Goal: Navigation & Orientation: Go to known website

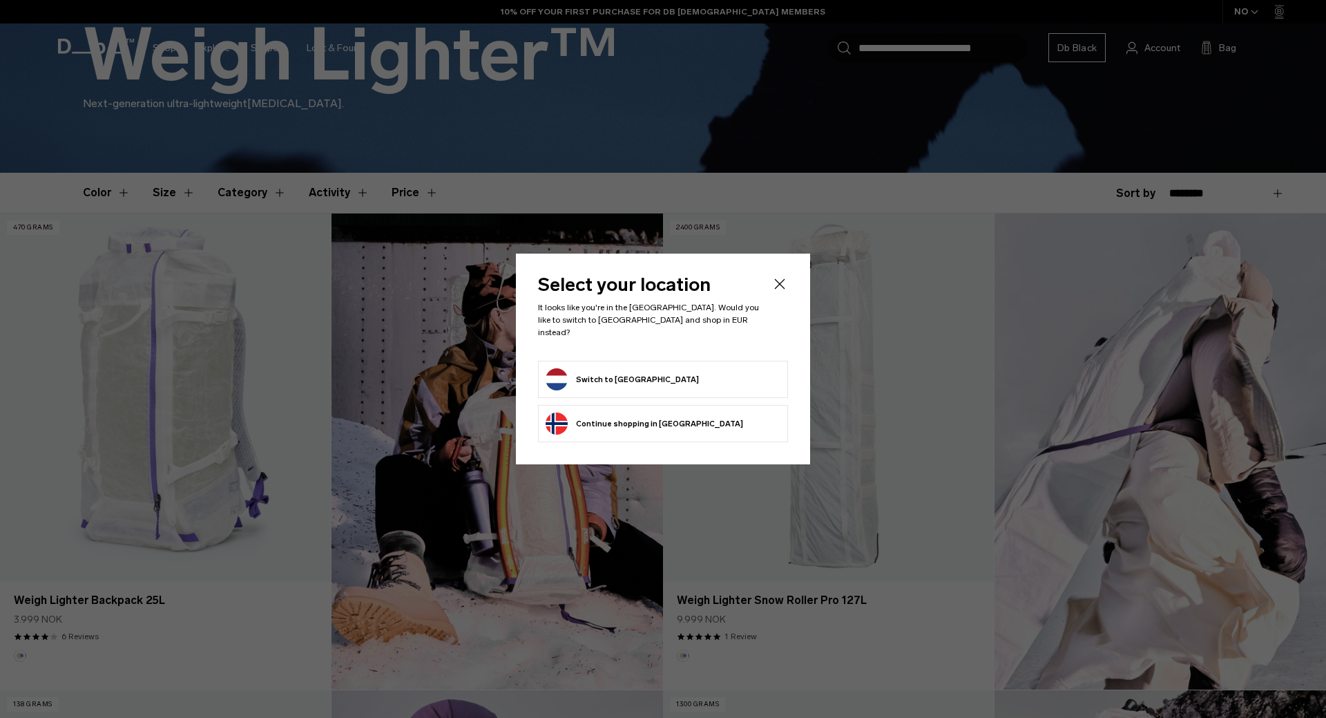
click at [657, 382] on form "Switch to Netherlands" at bounding box center [663, 379] width 235 height 22
click at [623, 369] on button "Switch to Netherlands" at bounding box center [622, 379] width 153 height 22
